Goal: Transaction & Acquisition: Book appointment/travel/reservation

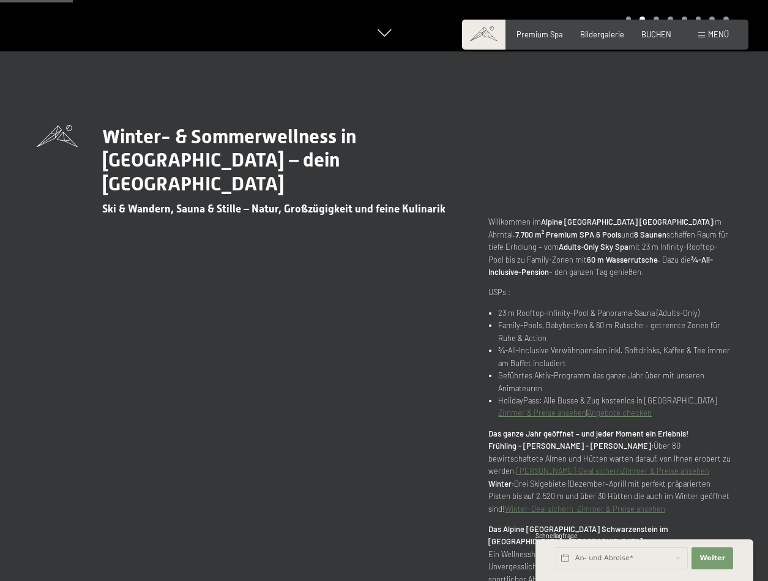
scroll to position [548, 0]
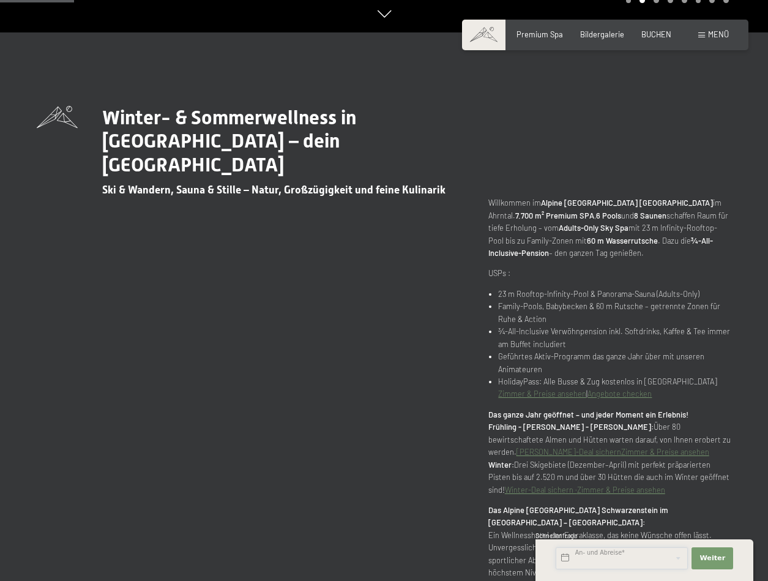
click at [657, 555] on input "text" at bounding box center [622, 558] width 132 height 22
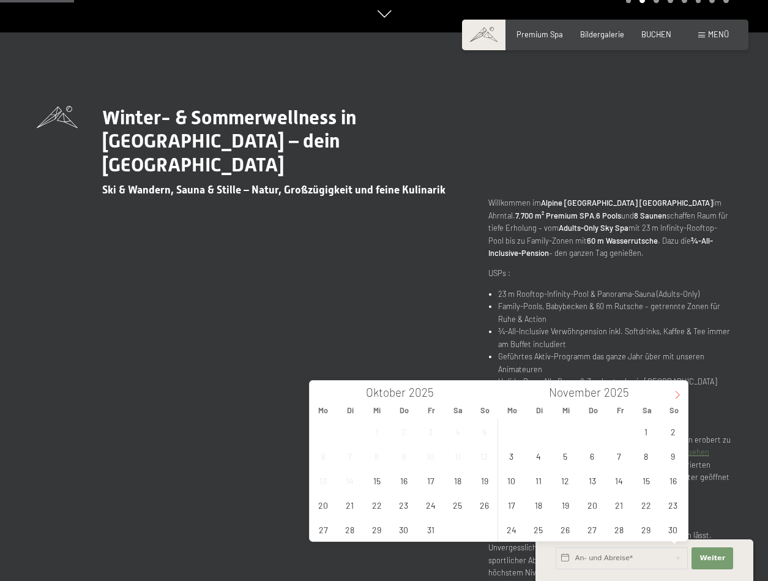
click at [676, 388] on span at bounding box center [677, 391] width 21 height 21
type input "2026"
click at [676, 388] on span at bounding box center [677, 391] width 21 height 21
type input "2026"
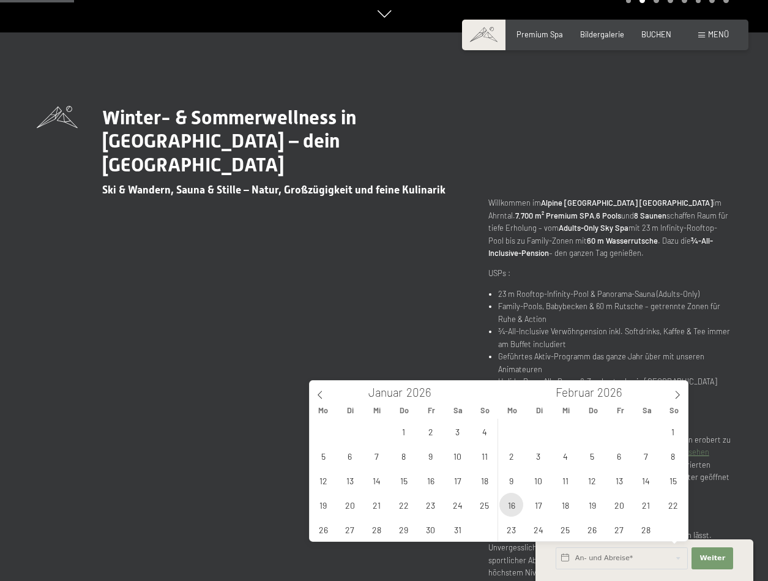
click at [515, 498] on span "16" at bounding box center [512, 505] width 24 height 24
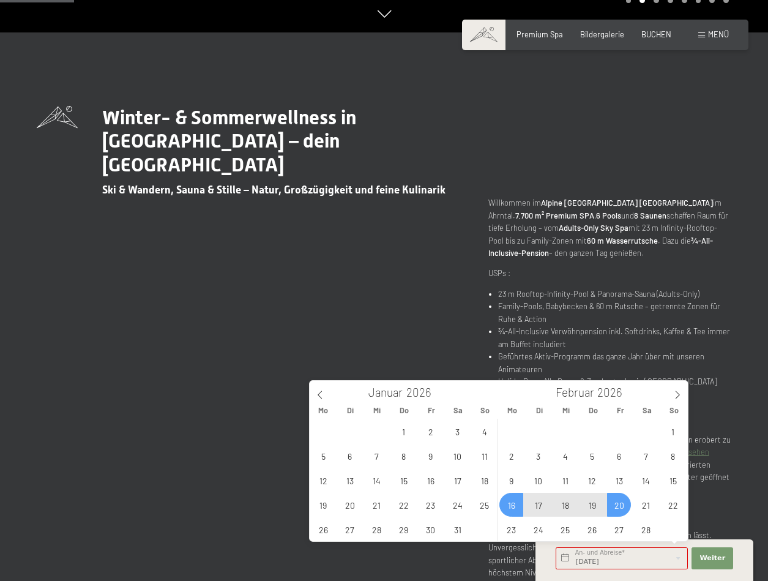
click at [622, 506] on span "20" at bounding box center [619, 505] width 24 height 24
type input "[DATE] - [DATE]"
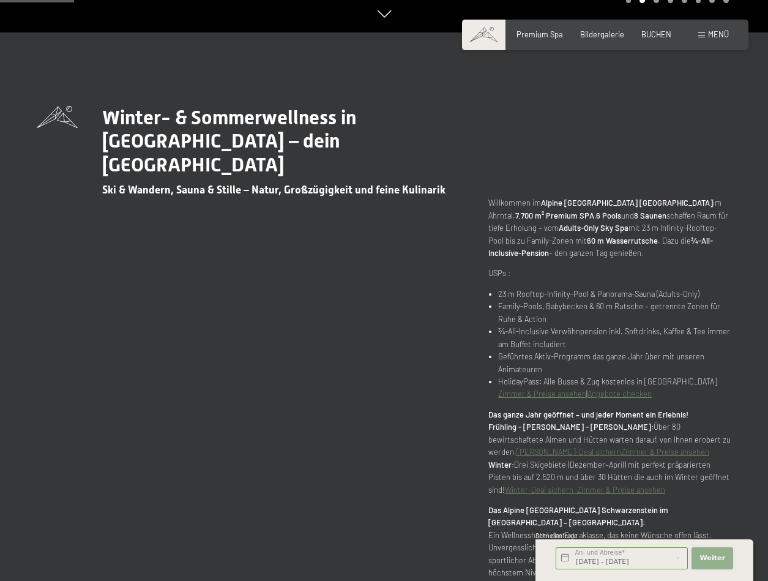
click at [711, 552] on button "Weiter Adressfelder ausblenden" at bounding box center [713, 558] width 42 height 22
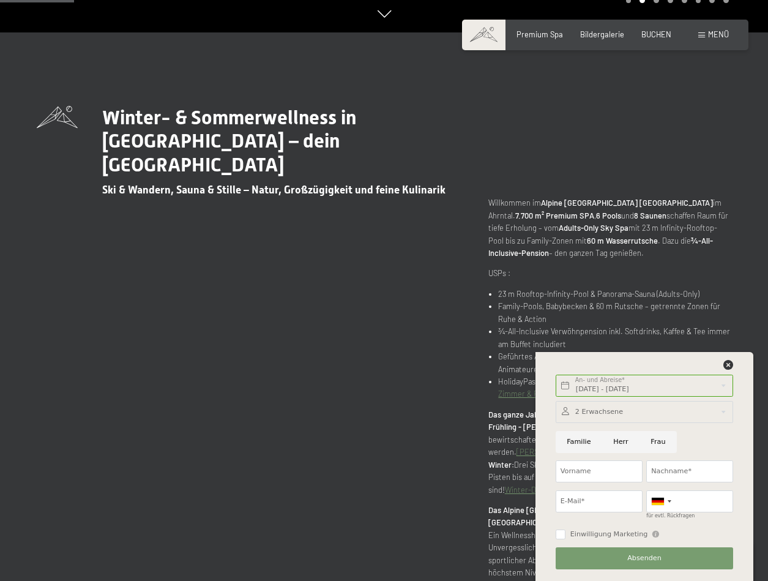
click at [616, 403] on div at bounding box center [645, 412] width 178 height 22
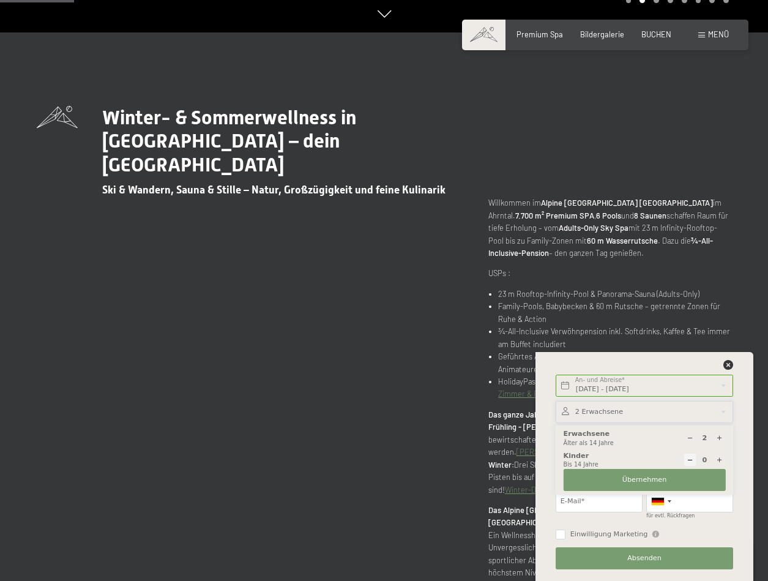
click at [721, 436] on icon at bounding box center [719, 438] width 7 height 7
type input "4"
click at [634, 484] on span "Übernehmen" at bounding box center [645, 480] width 45 height 10
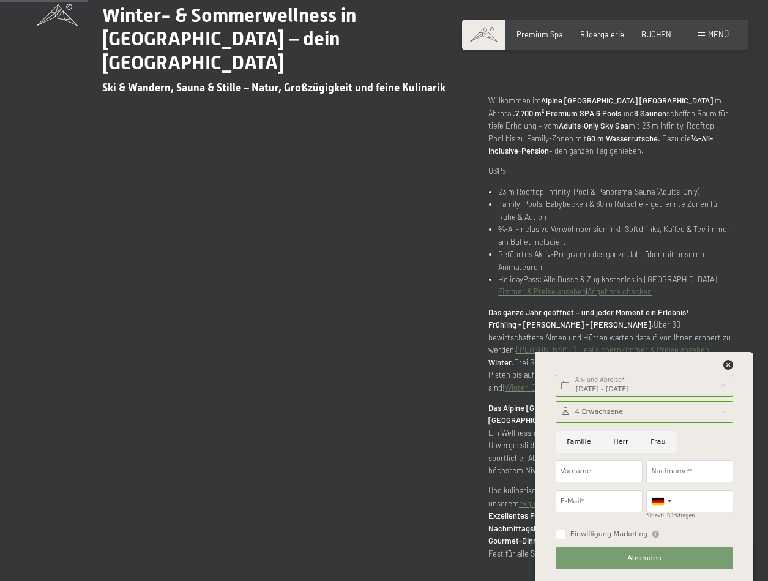
scroll to position [651, 0]
click at [621, 444] on input "Herr" at bounding box center [620, 442] width 37 height 22
radio input "true"
type input "[PERSON_NAME]"
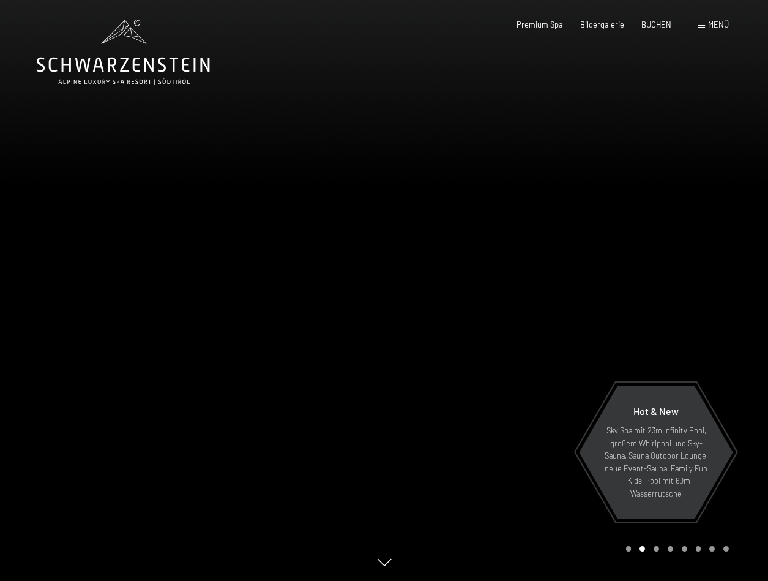
scroll to position [0, 0]
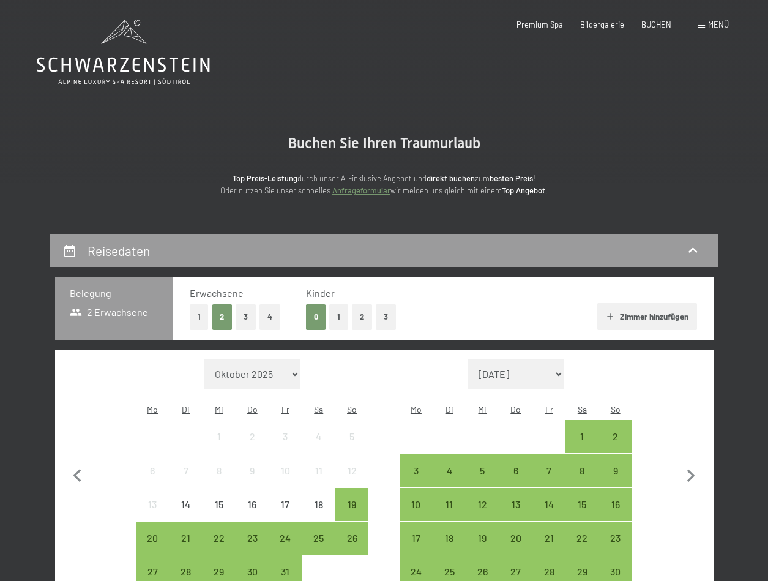
click at [645, 309] on button "Zimmer hinzufügen" at bounding box center [647, 316] width 100 height 27
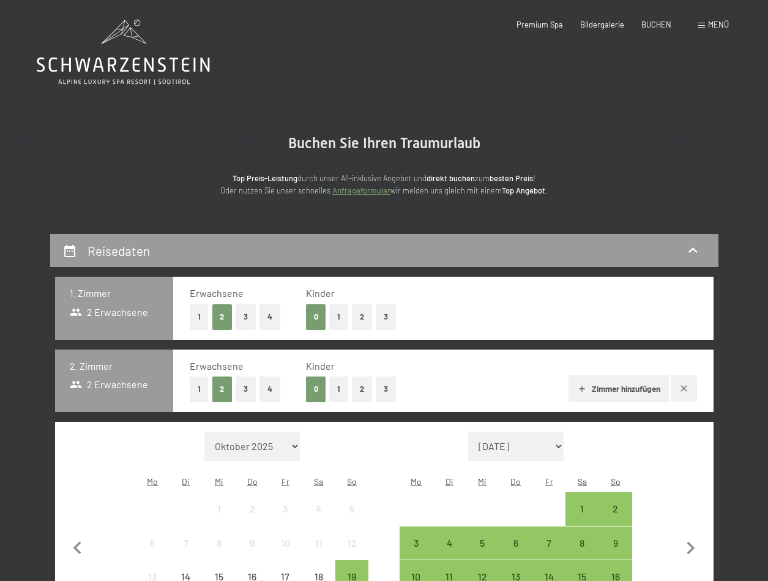
click at [200, 386] on button "1" at bounding box center [199, 388] width 19 height 25
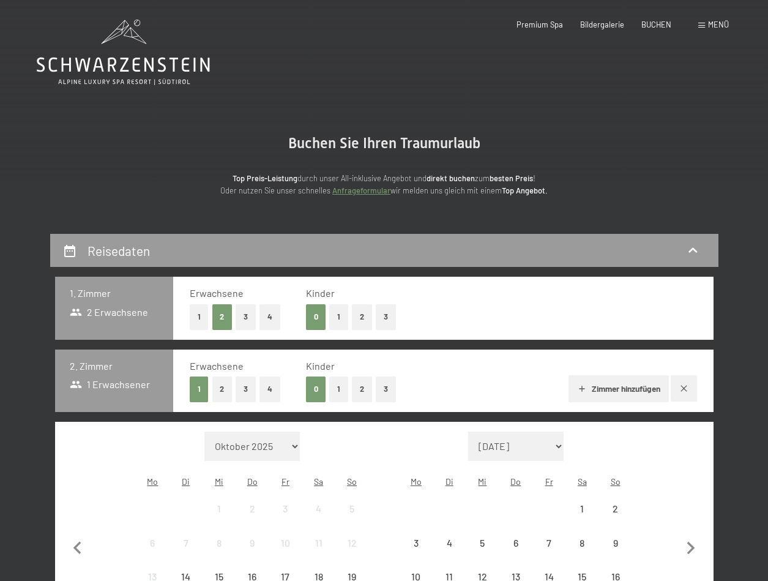
click at [634, 377] on button "Zimmer hinzufügen" at bounding box center [619, 388] width 100 height 27
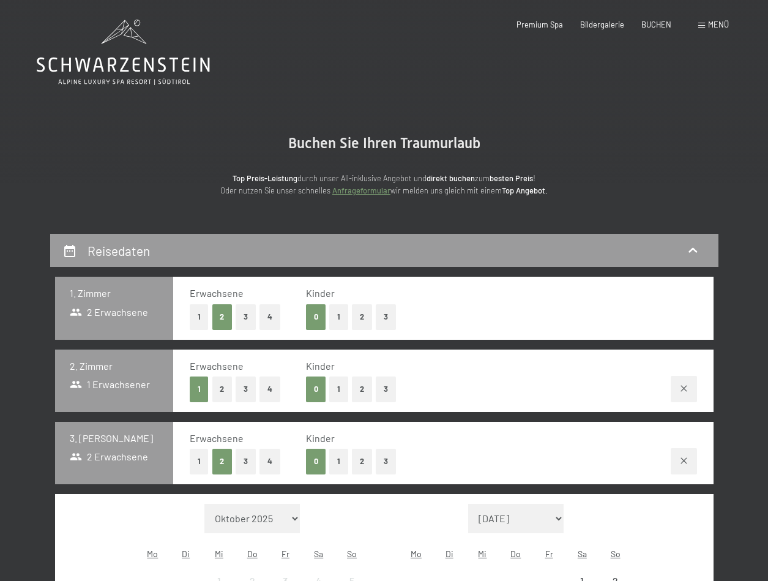
click at [200, 455] on button "1" at bounding box center [199, 461] width 19 height 25
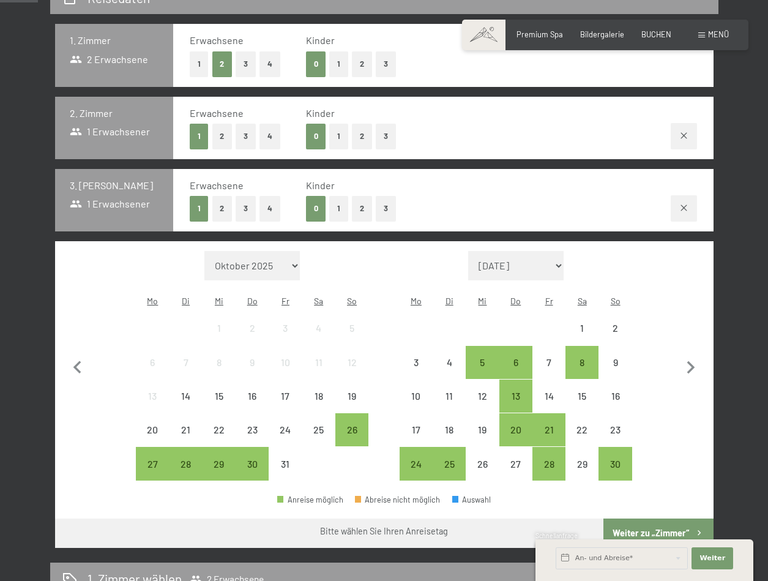
scroll to position [301, 0]
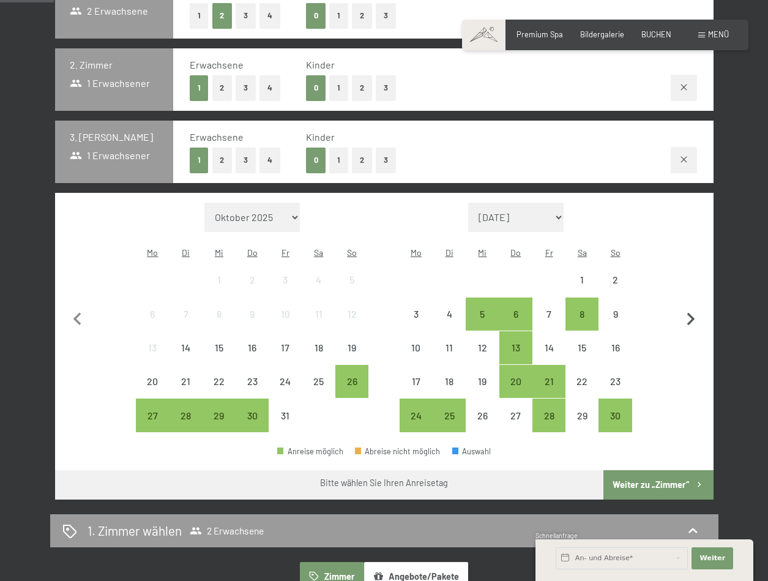
click at [690, 307] on icon "button" at bounding box center [691, 320] width 26 height 26
select select "2025-11-01"
select select "2025-12-01"
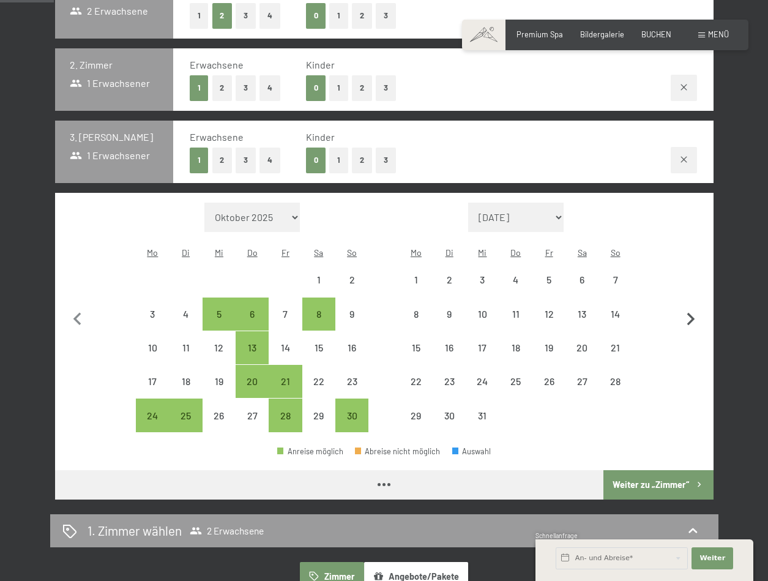
click at [690, 307] on icon "button" at bounding box center [691, 320] width 26 height 26
select select "2025-12-01"
select select "2026-01-01"
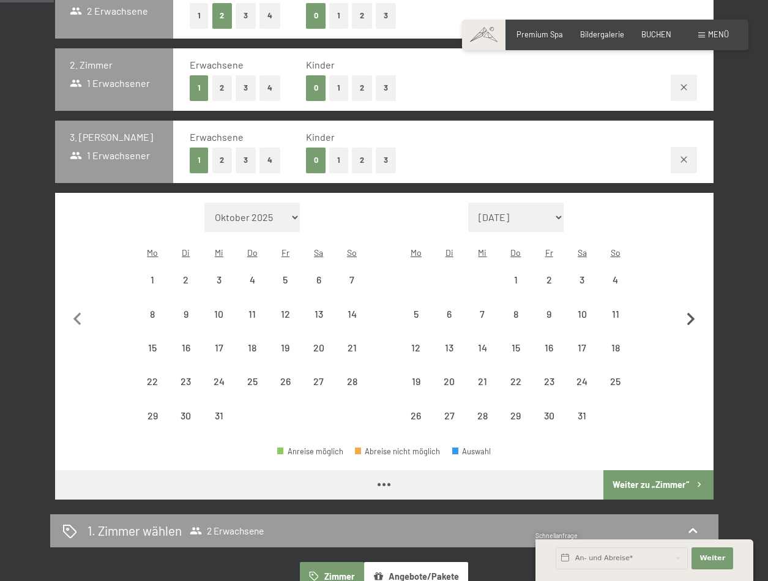
click at [690, 307] on icon "button" at bounding box center [691, 320] width 26 height 26
select select "2026-01-01"
select select "2026-02-01"
select select "2026-01-01"
select select "2026-02-01"
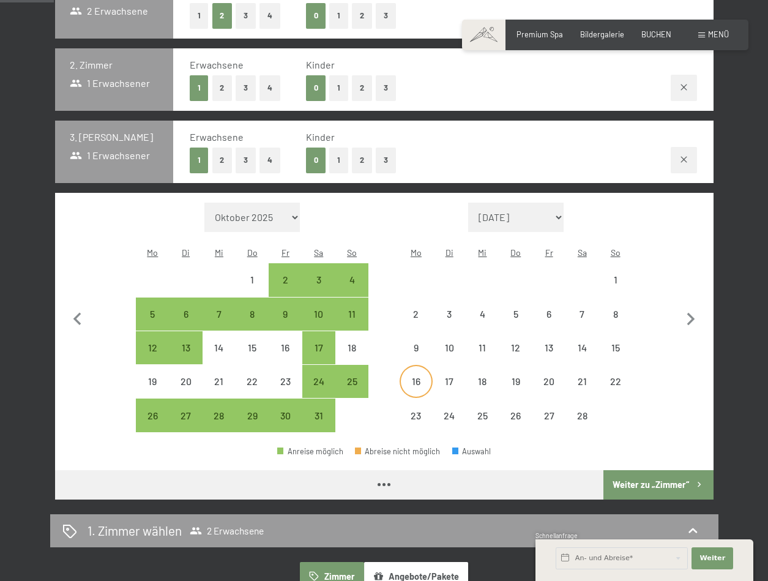
select select "2026-01-01"
select select "2026-02-01"
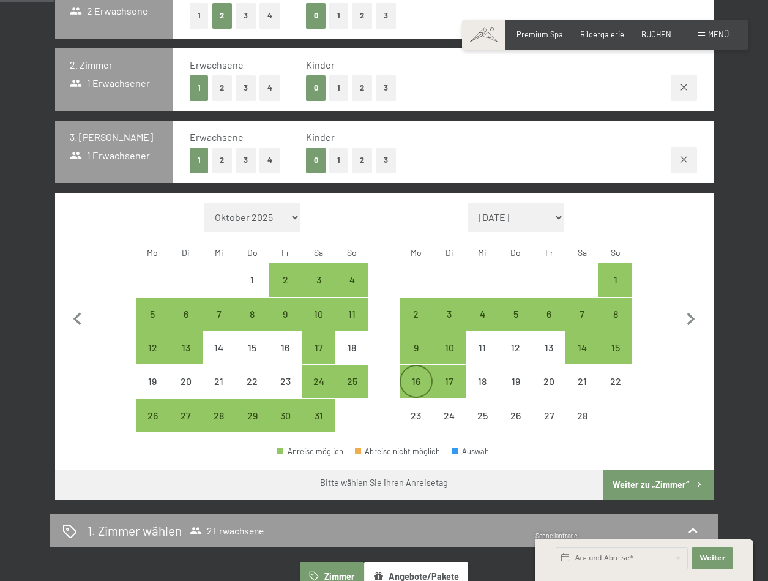
click at [419, 376] on div "16" at bounding box center [416, 391] width 31 height 31
select select "2026-01-01"
select select "2026-02-01"
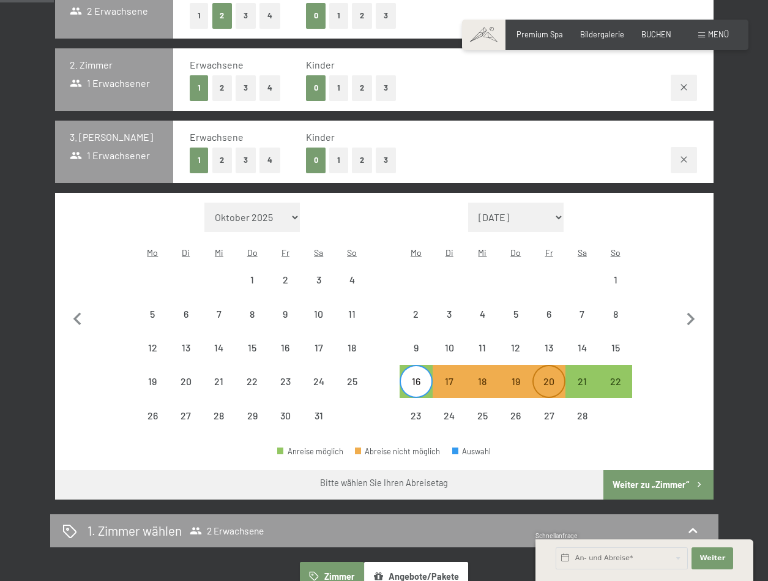
click at [550, 376] on div "20" at bounding box center [549, 391] width 31 height 31
select select "2026-01-01"
select select "2026-02-01"
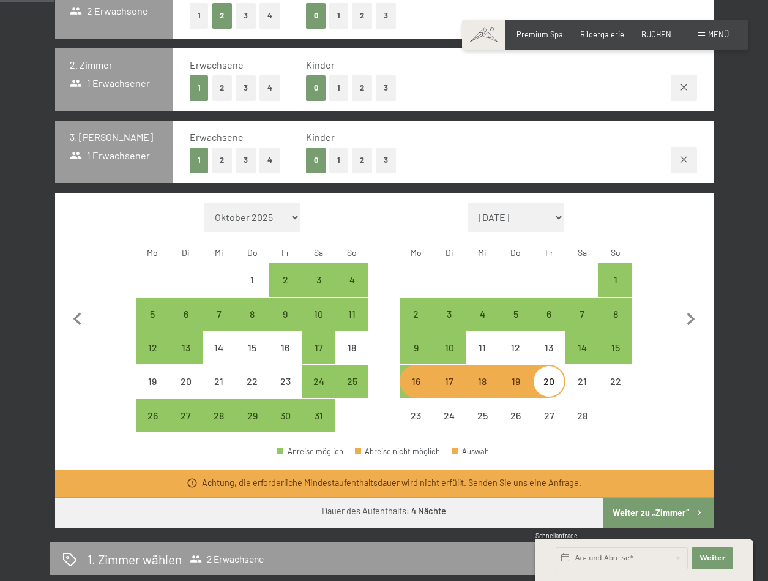
click at [654, 498] on button "Weiter zu „Zimmer“" at bounding box center [659, 512] width 110 height 29
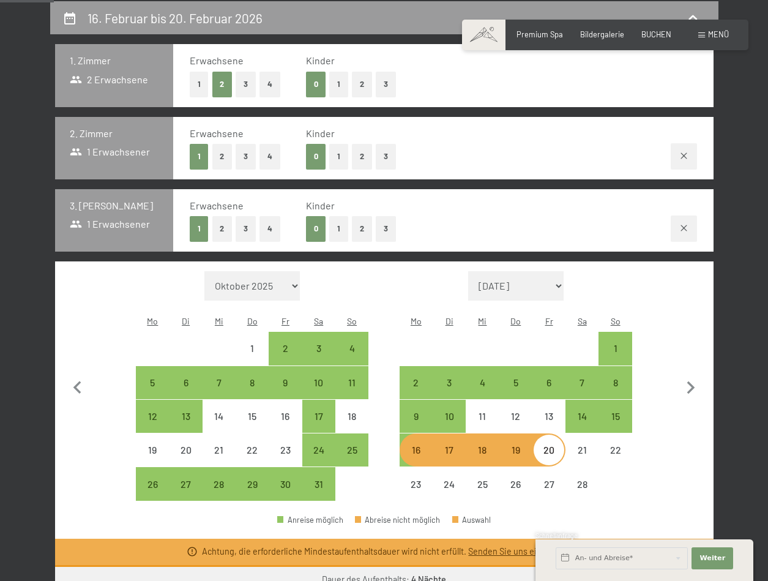
select select "2026-01-01"
select select "2026-02-01"
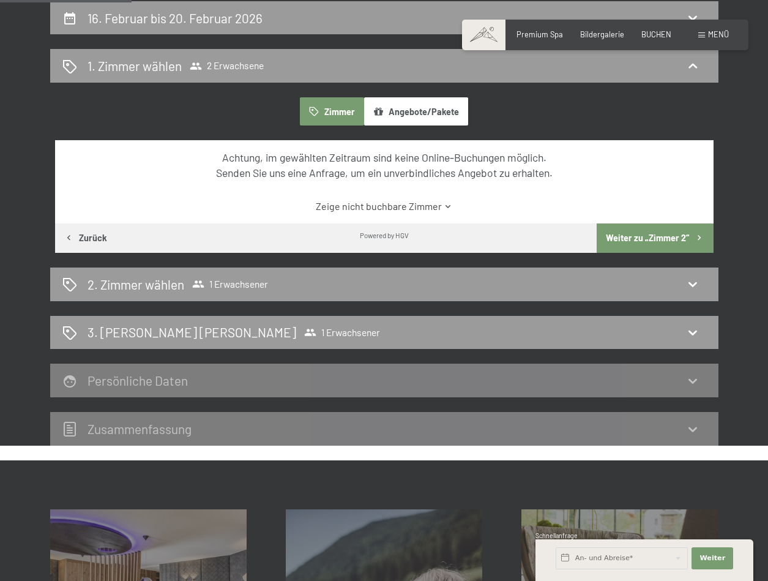
click at [435, 208] on link "Zeige nicht buchbare Zimmer" at bounding box center [384, 206] width 619 height 13
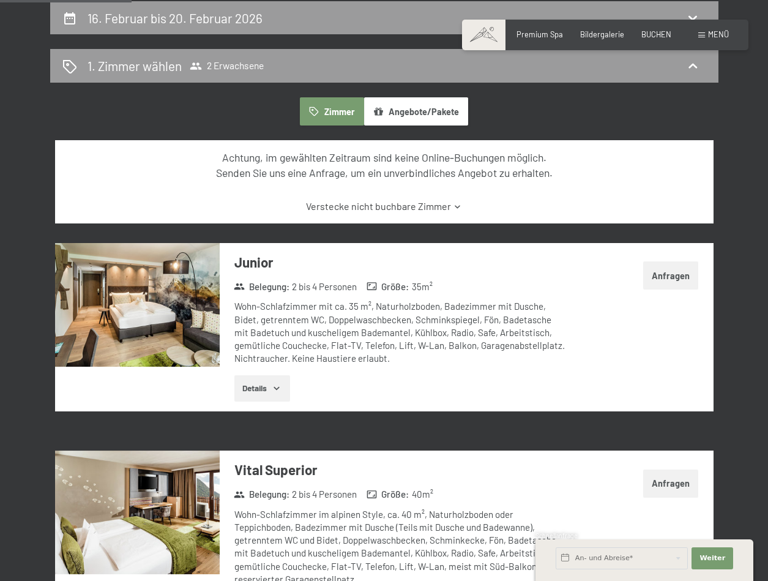
click at [694, 271] on button "Anfragen" at bounding box center [671, 275] width 56 height 28
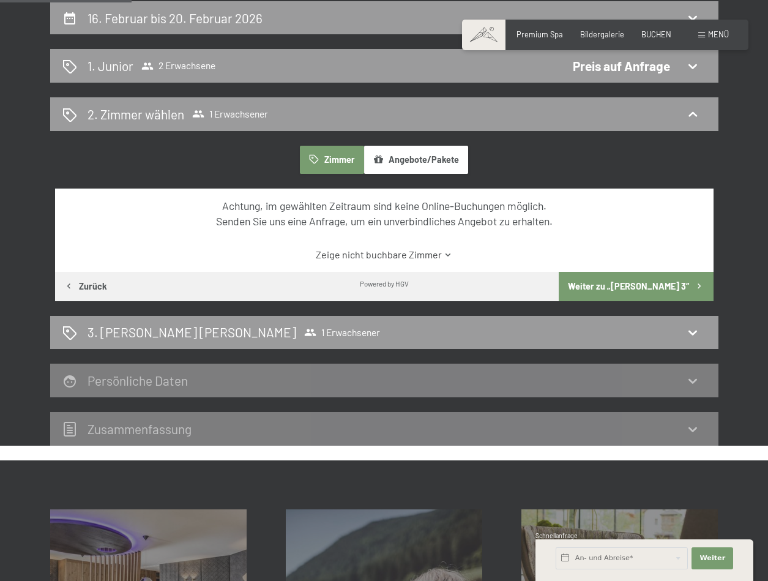
click at [336, 163] on button "Zimmer" at bounding box center [332, 160] width 64 height 28
click at [642, 286] on button "Weiter zu „Zimmer 3“" at bounding box center [636, 286] width 154 height 29
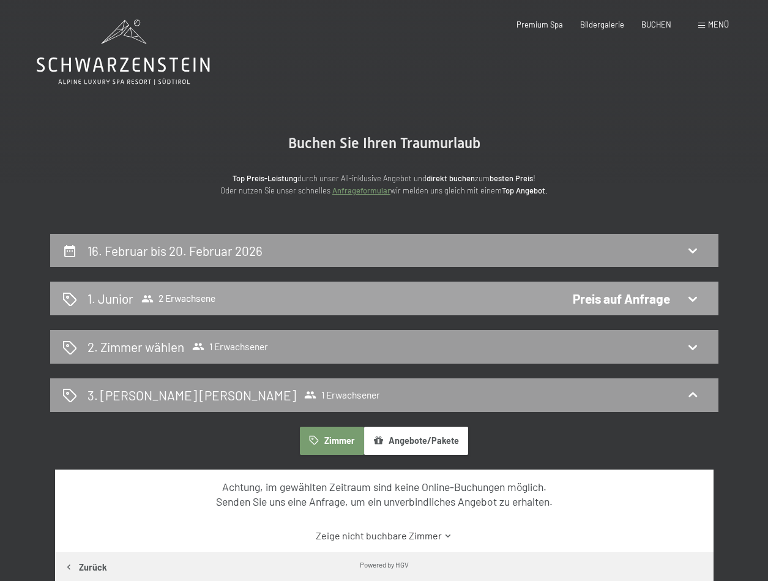
scroll to position [0, 0]
click at [141, 247] on h2 "16. Februar bis 20. Februar 2026" at bounding box center [175, 250] width 175 height 15
select select "2026-01-01"
select select "2026-02-01"
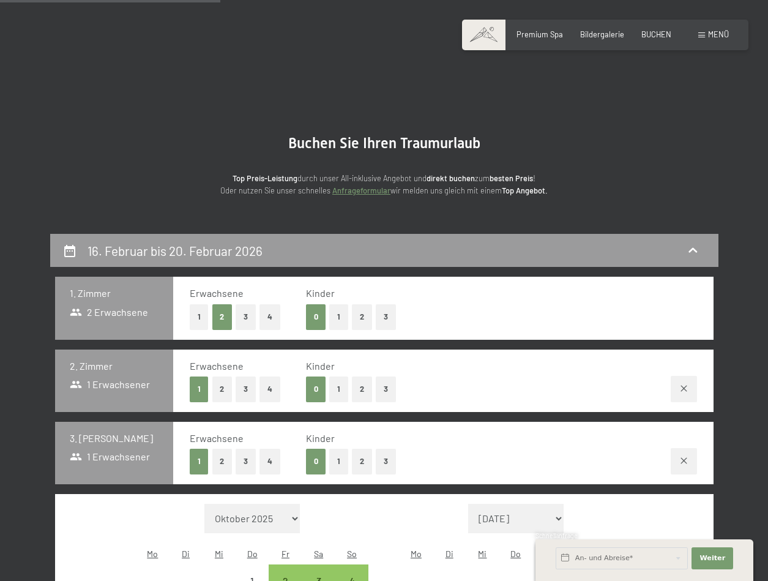
scroll to position [233, 0]
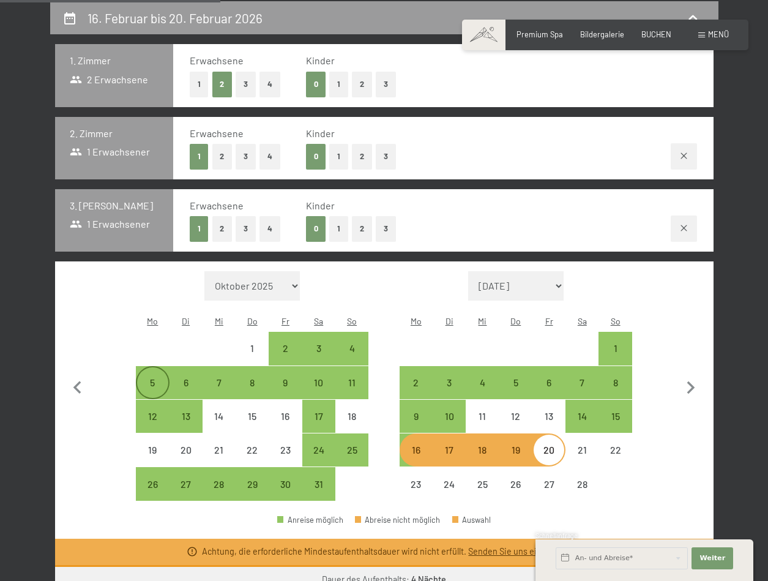
click at [160, 378] on div "5" at bounding box center [152, 393] width 31 height 31
select select "2026-01-01"
select select "2026-02-01"
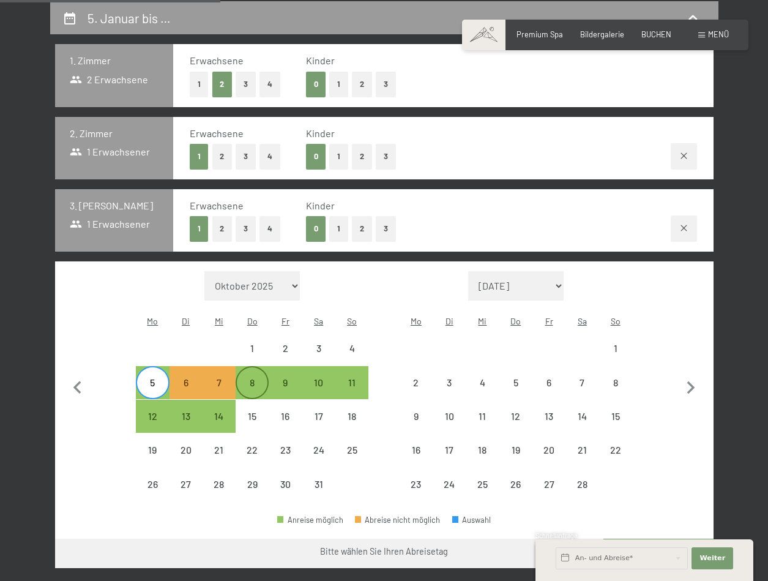
click at [261, 378] on div "8" at bounding box center [252, 393] width 31 height 31
select select "2026-01-01"
select select "2026-02-01"
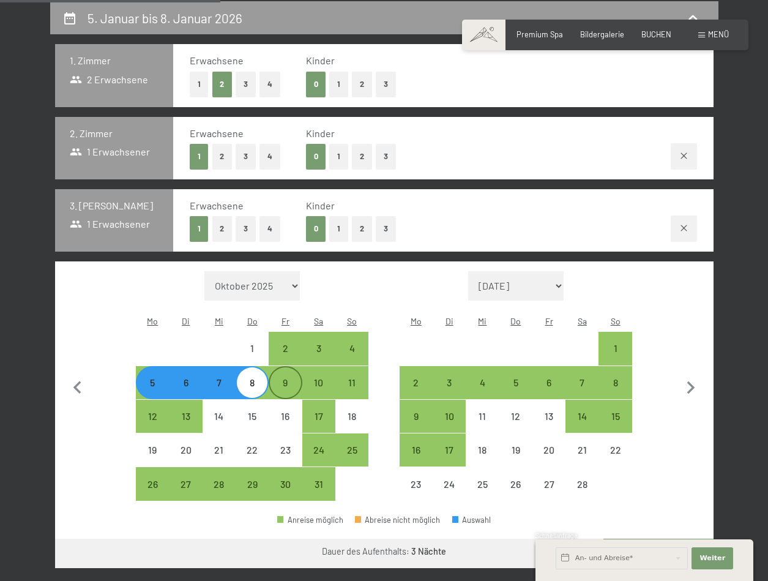
click at [283, 378] on div "9" at bounding box center [285, 393] width 31 height 31
select select "2026-01-01"
select select "2026-02-01"
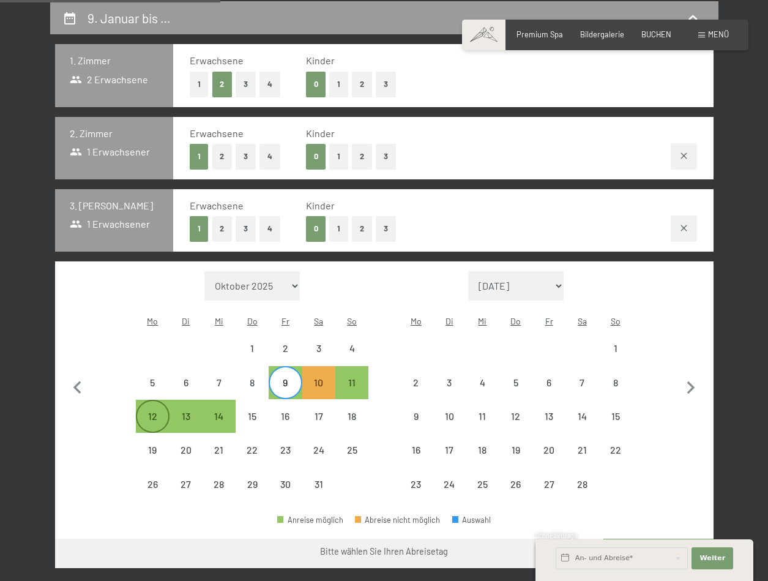
click at [149, 401] on div "12" at bounding box center [152, 416] width 31 height 31
select select "2026-01-01"
select select "2026-02-01"
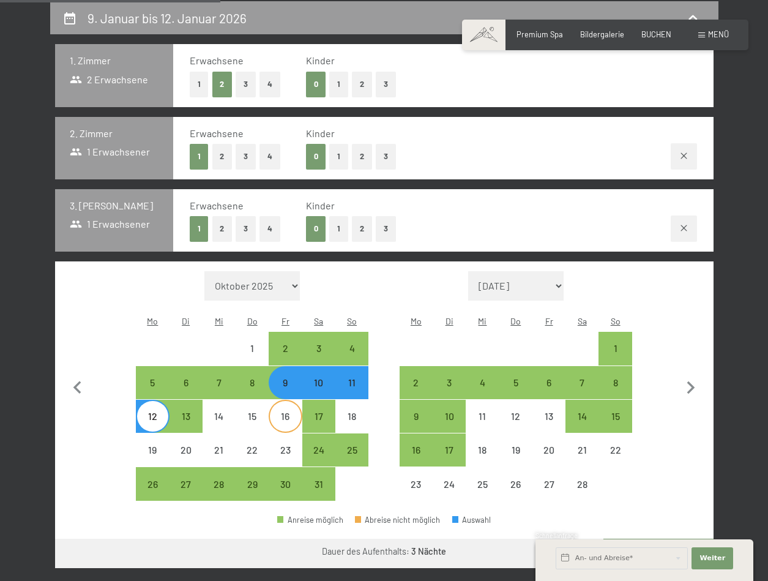
click at [275, 411] on div "16" at bounding box center [285, 426] width 31 height 31
select select "2026-01-01"
select select "2026-02-01"
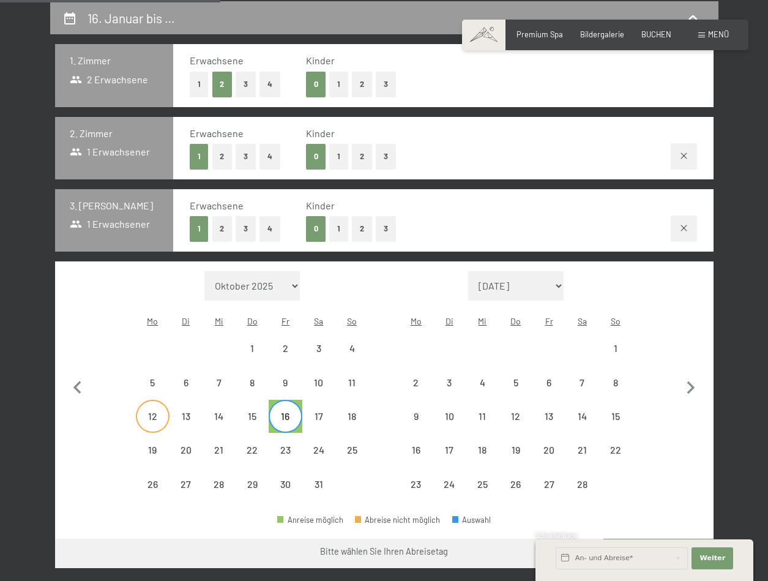
click at [160, 411] on div "12" at bounding box center [152, 426] width 31 height 31
select select "2026-01-01"
select select "2026-02-01"
click at [250, 401] on div "15" at bounding box center [252, 416] width 31 height 31
select select "2026-01-01"
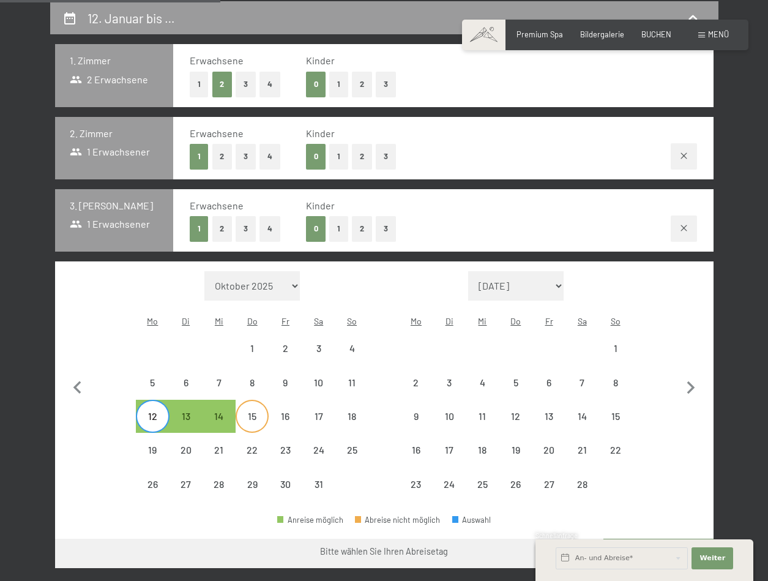
select select "2026-02-01"
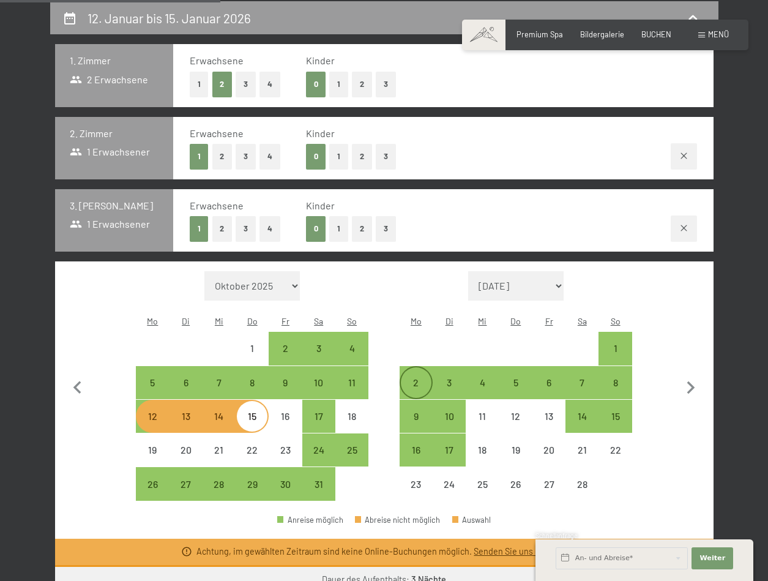
click at [416, 378] on div "2" at bounding box center [416, 393] width 31 height 31
select select "2026-01-01"
select select "2026-02-01"
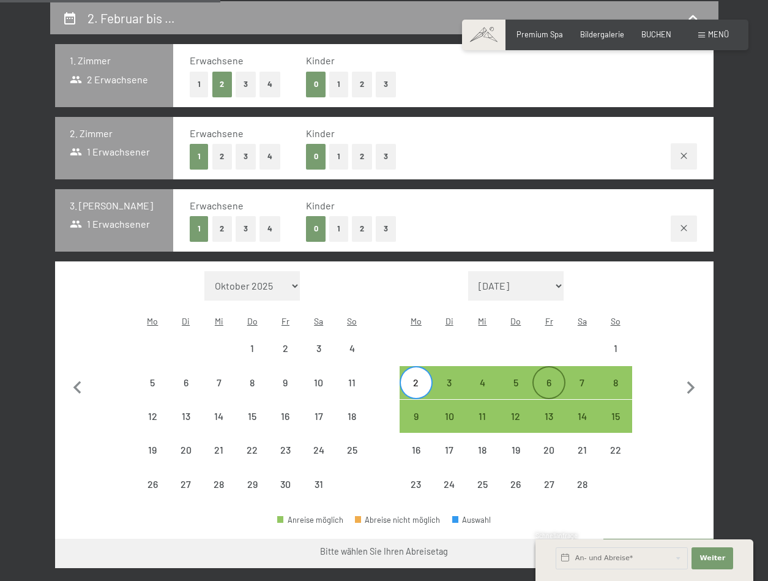
click at [551, 378] on div "6" at bounding box center [549, 393] width 31 height 31
select select "2026-01-01"
select select "2026-02-01"
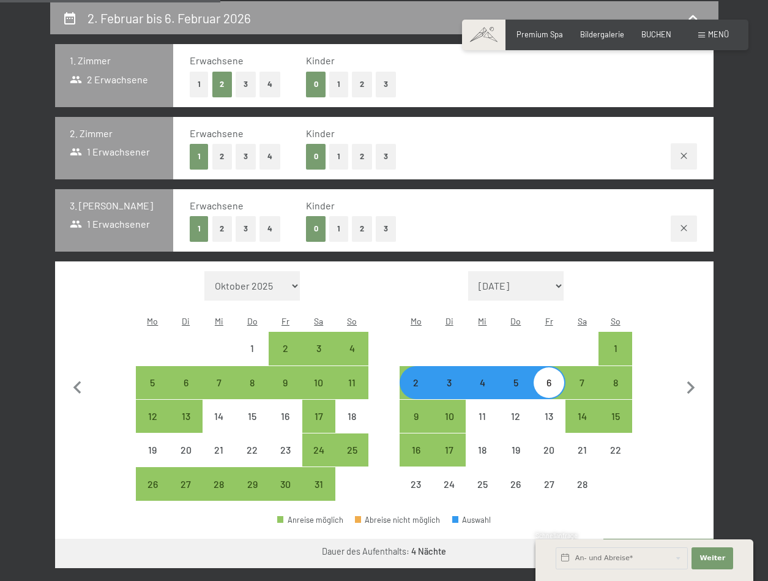
click at [640, 534] on div "Schnellanfrage" at bounding box center [645, 536] width 218 height 10
click at [670, 539] on button "Weiter zu „Zimmer“" at bounding box center [659, 553] width 110 height 29
select select "2026-01-01"
select select "2026-02-01"
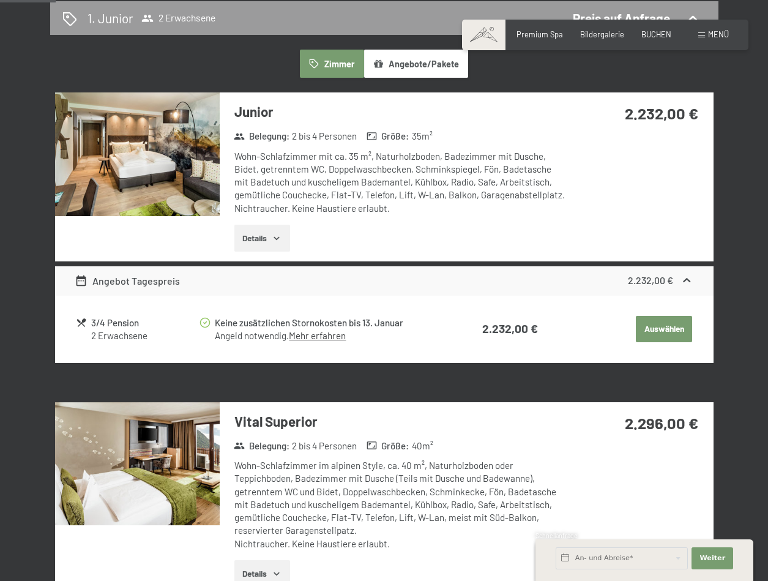
scroll to position [285, 0]
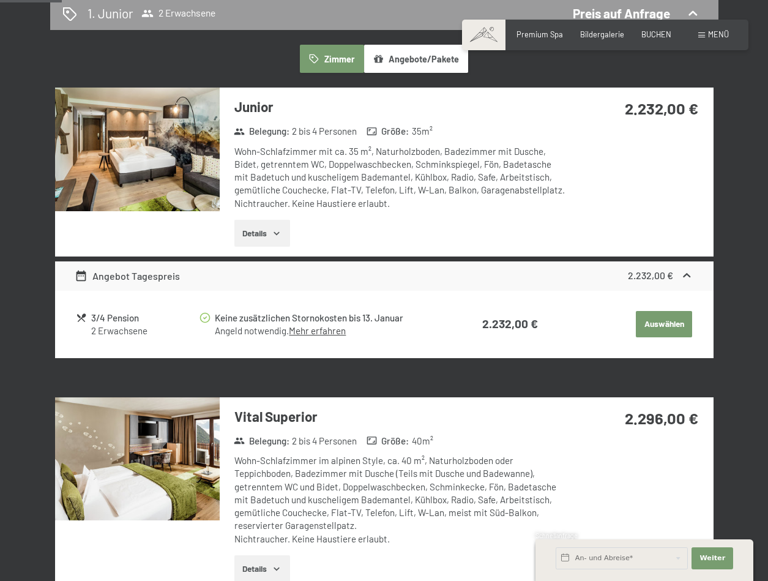
click at [320, 291] on div "3/4 Pension 2 Erwachsene Keine zusätzlichen Stornokosten bis 13. Januar Angeld …" at bounding box center [384, 324] width 659 height 67
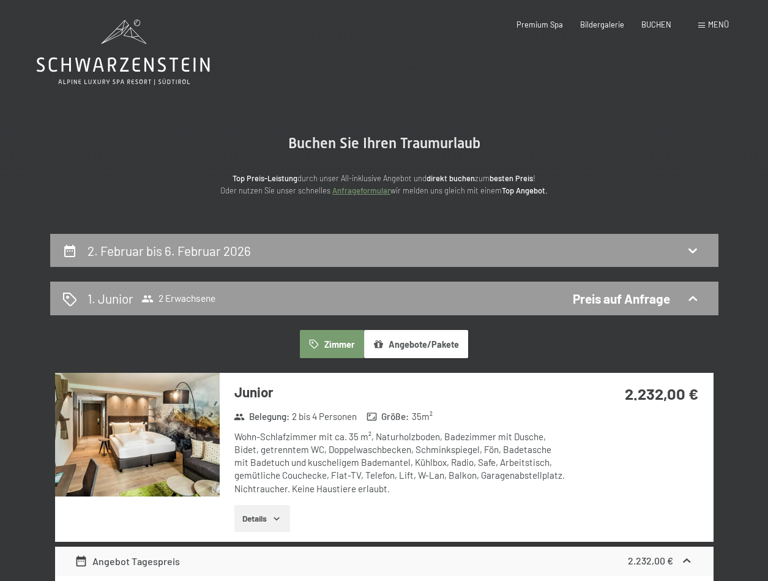
scroll to position [0, 0]
